Goal: Task Accomplishment & Management: Use online tool/utility

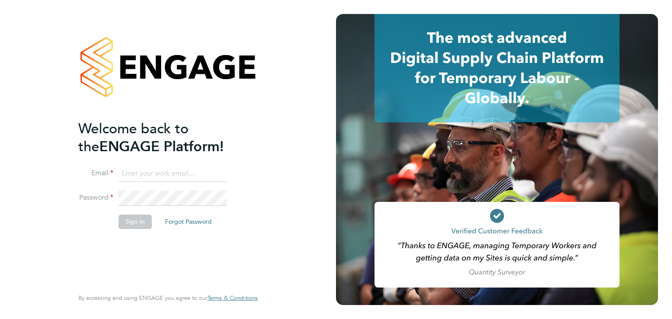
type input "joemelmoth@itsconstruction.co.uk"
click at [132, 231] on li "Sign In Forgot Password" at bounding box center [163, 226] width 171 height 23
click at [133, 219] on button "Sign In" at bounding box center [135, 222] width 33 height 14
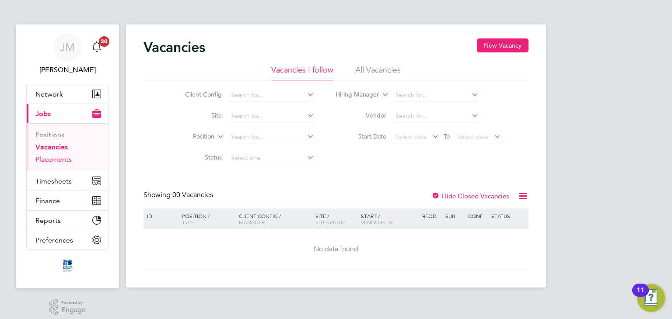
click at [56, 160] on link "Placements" at bounding box center [53, 159] width 36 height 8
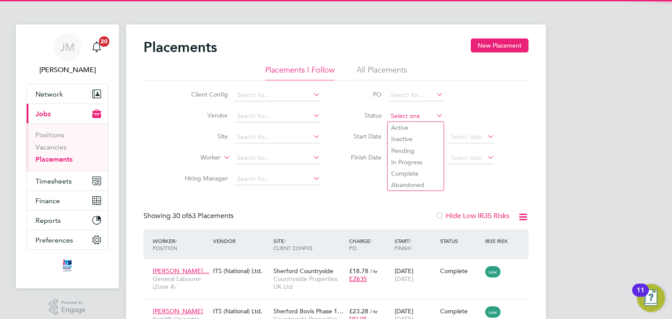
click at [413, 112] on input at bounding box center [416, 116] width 56 height 12
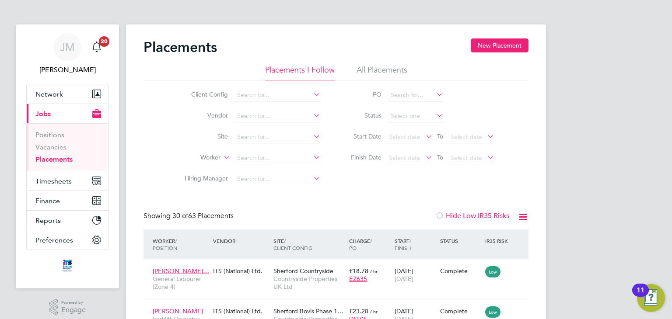
click at [414, 161] on li "In Progress" at bounding box center [416, 162] width 56 height 11
type input "In Progress"
